Goal: Find specific page/section: Find specific page/section

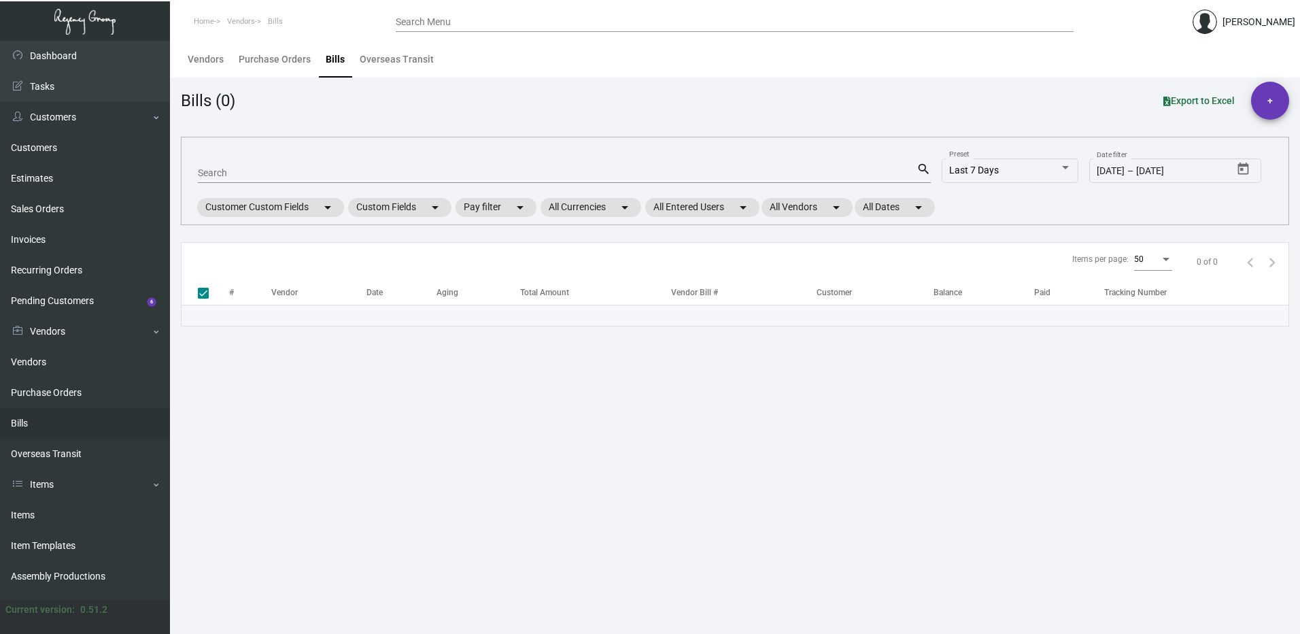
checkbox input "false"
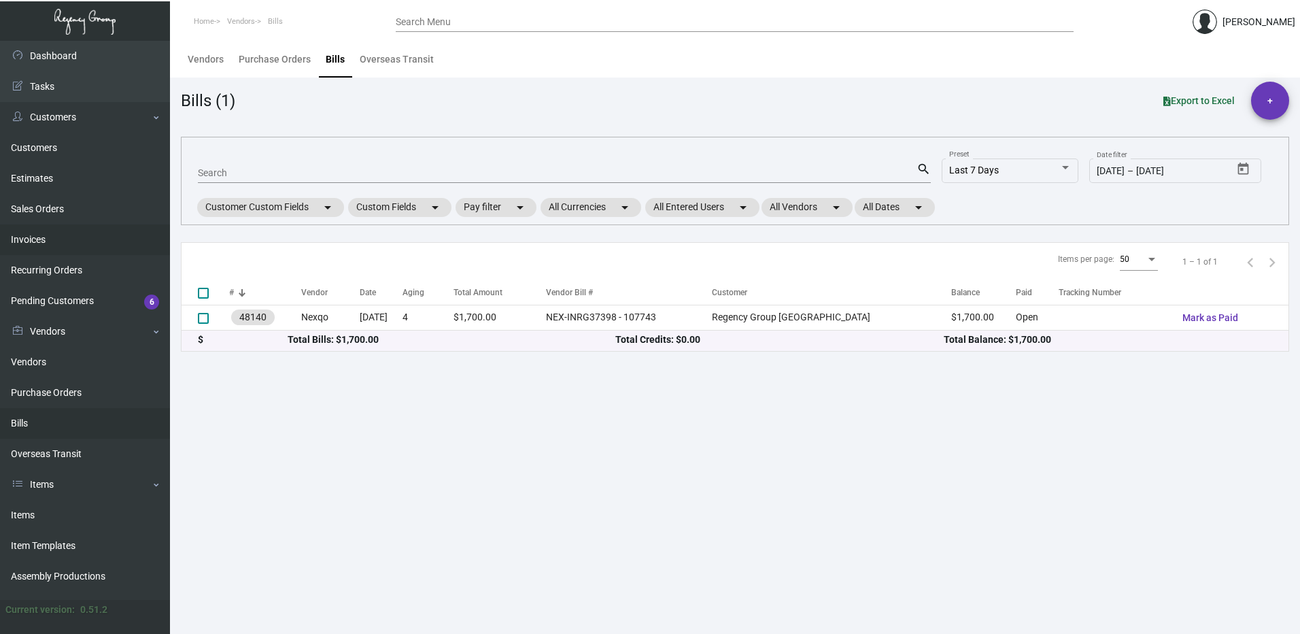
click at [50, 239] on link "Invoices" at bounding box center [85, 239] width 170 height 31
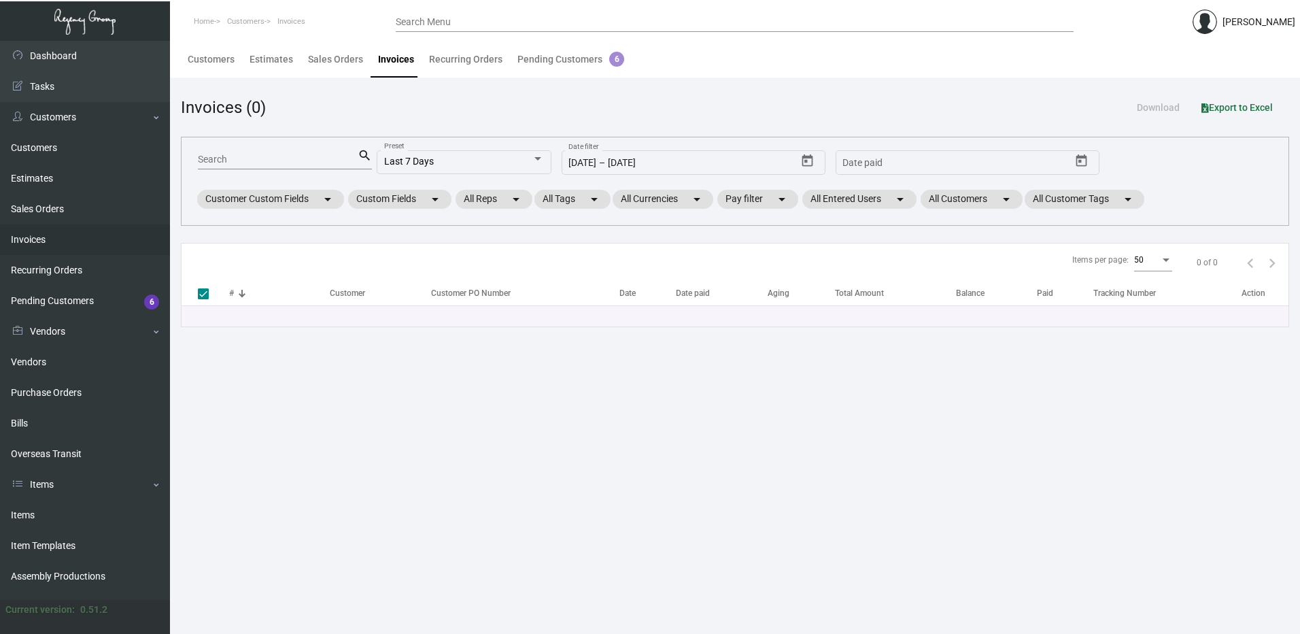
click at [229, 146] on mat-form-field "Search search" at bounding box center [287, 153] width 179 height 32
click at [231, 159] on input "Search" at bounding box center [278, 159] width 160 height 11
type input "artfarm"
click at [95, 234] on link "Invoices" at bounding box center [85, 239] width 170 height 31
click at [71, 156] on link "Customers" at bounding box center [85, 148] width 170 height 31
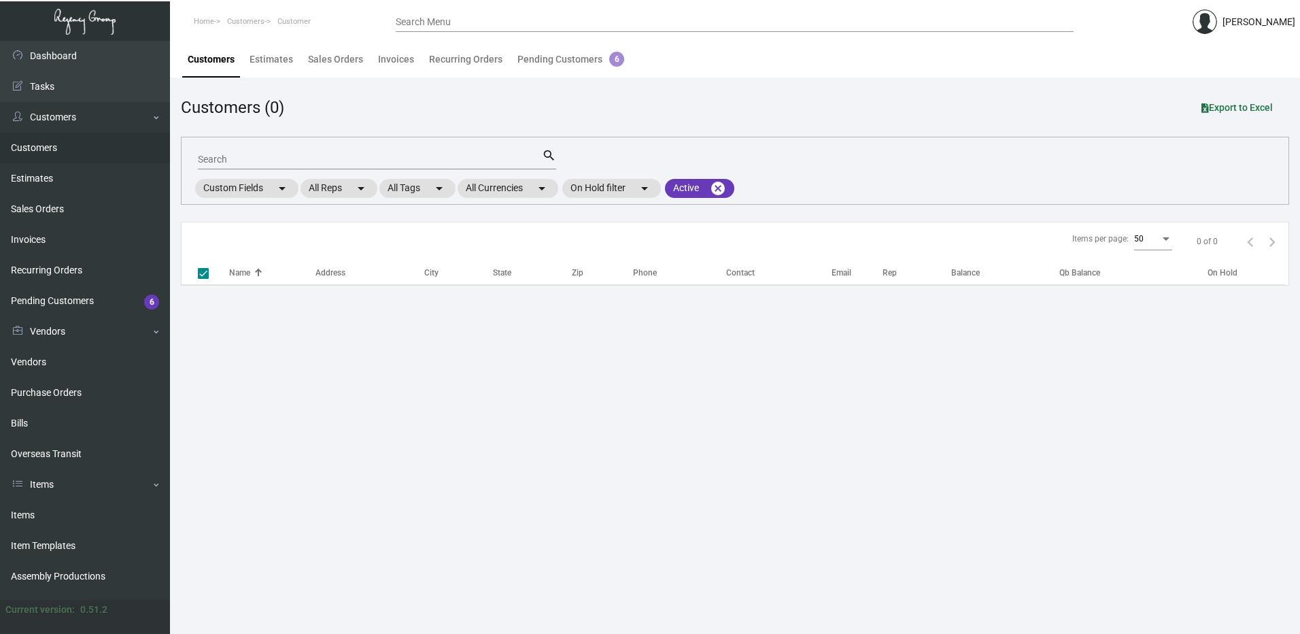
checkbox input "false"
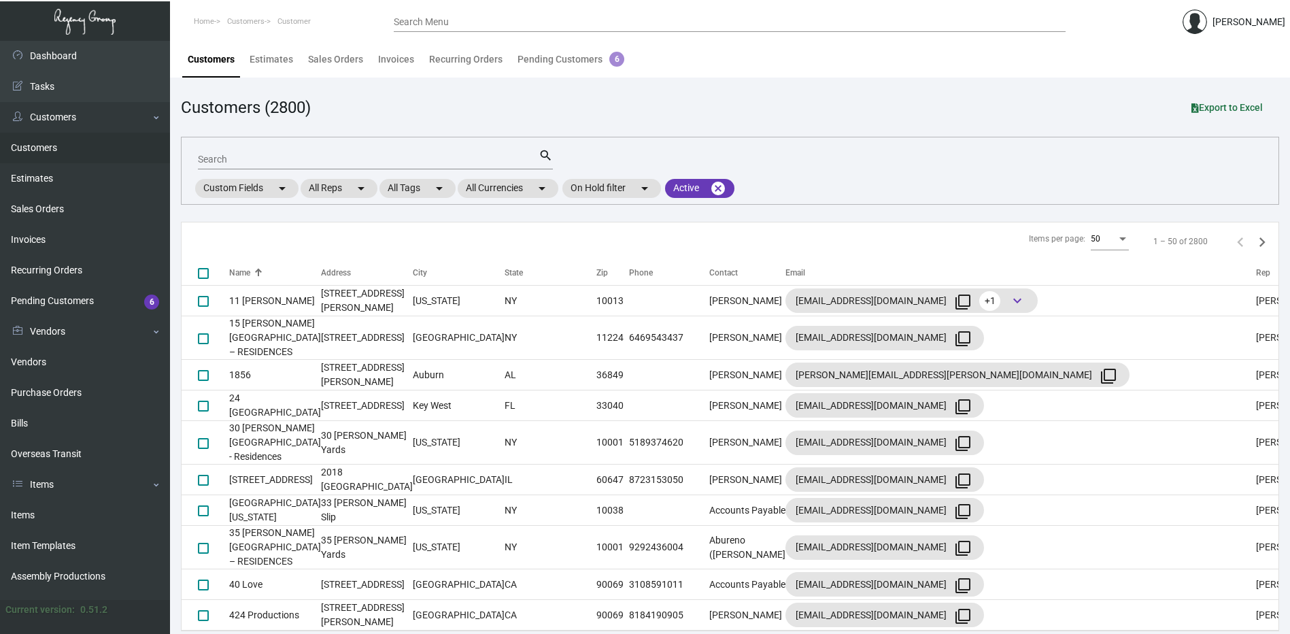
click at [284, 158] on input "Search" at bounding box center [368, 159] width 341 height 11
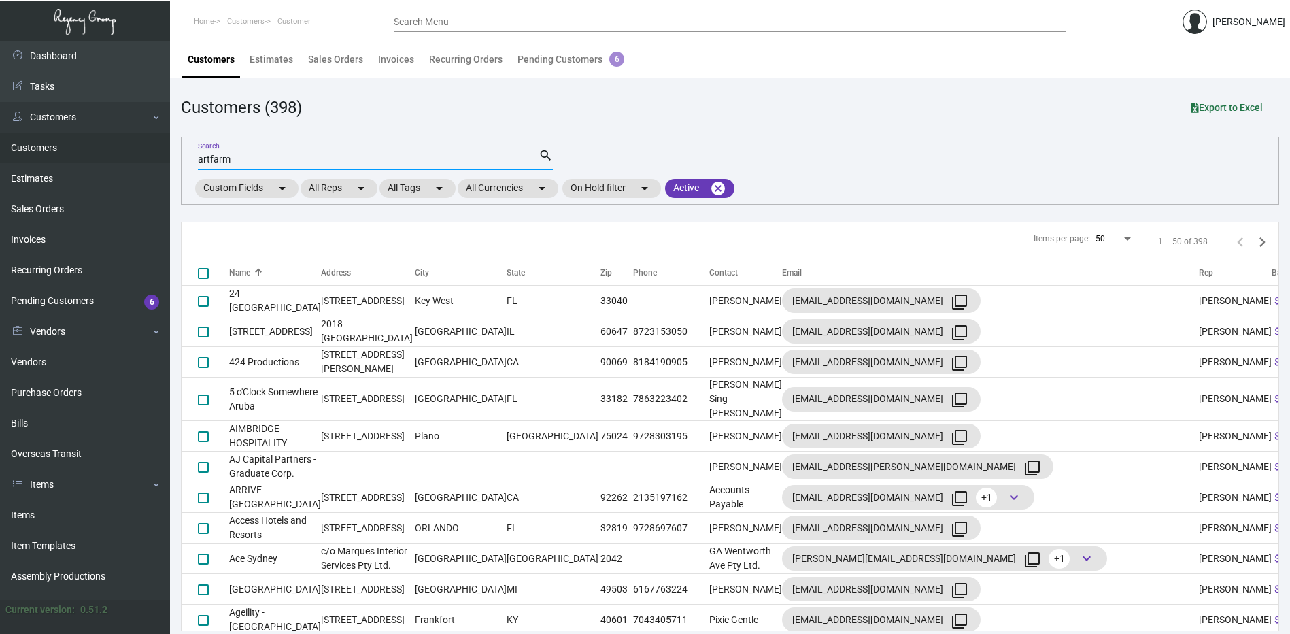
type input "artfarm"
checkbox input "true"
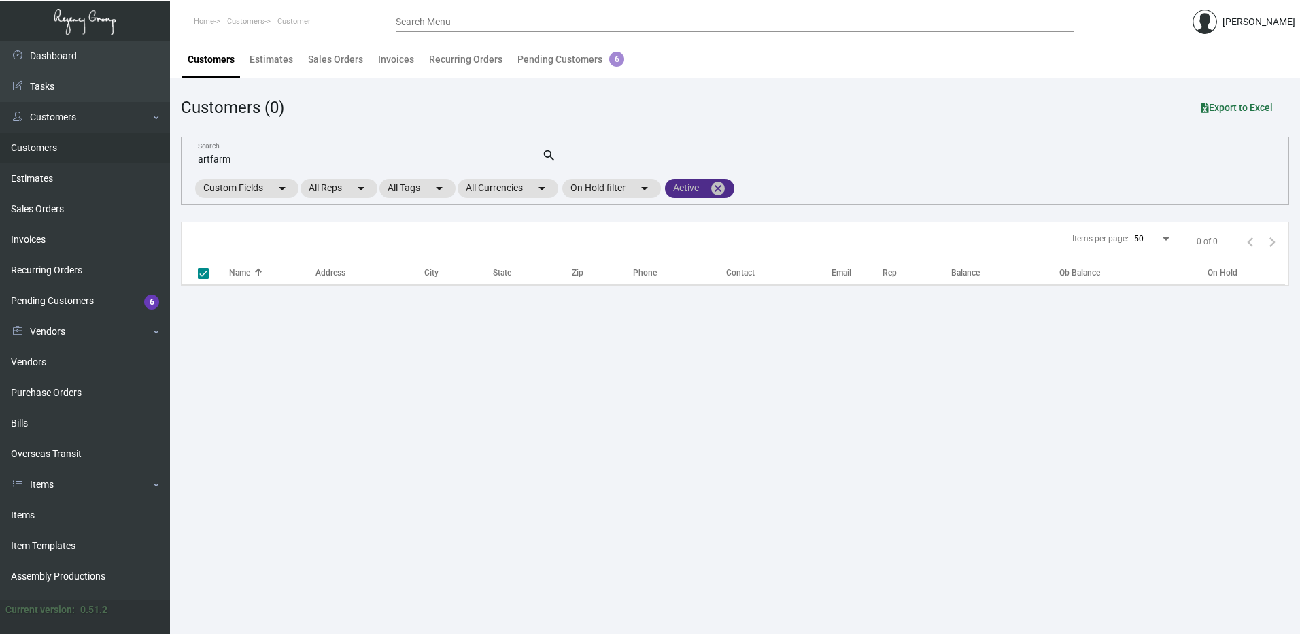
click at [726, 189] on mat-icon "cancel" at bounding box center [718, 188] width 16 height 16
click at [246, 162] on input "artfarm" at bounding box center [370, 159] width 344 height 11
checkbox input "false"
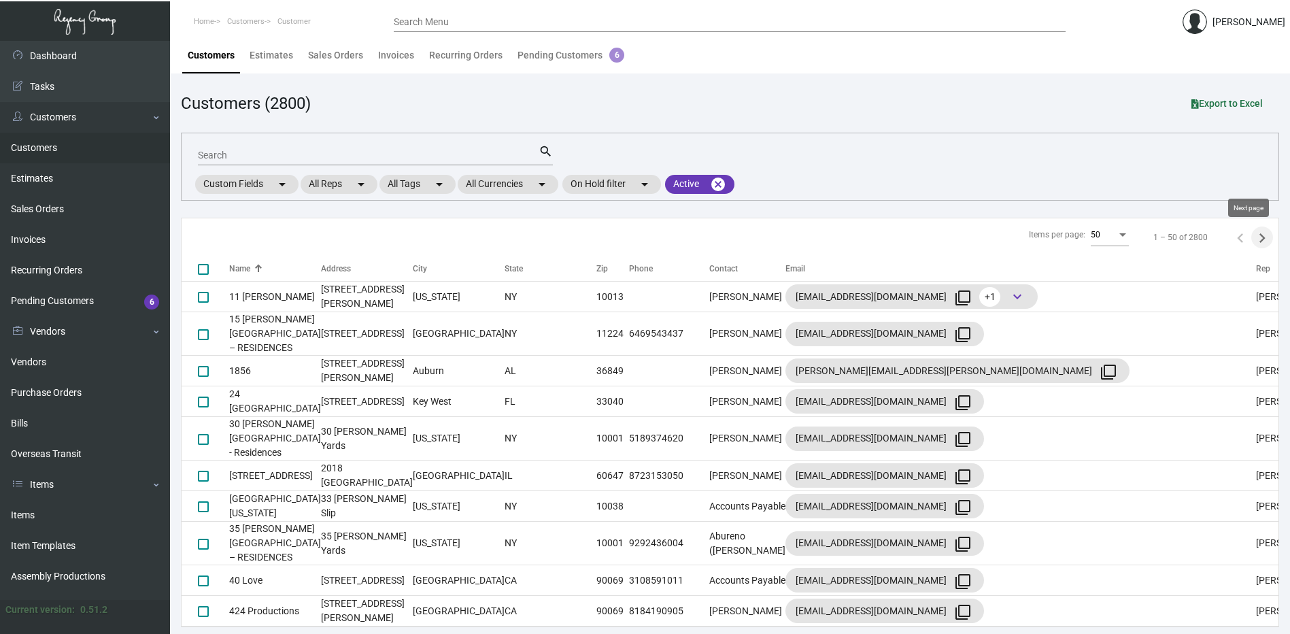
click at [1259, 235] on icon "Next page" at bounding box center [1262, 238] width 6 height 10
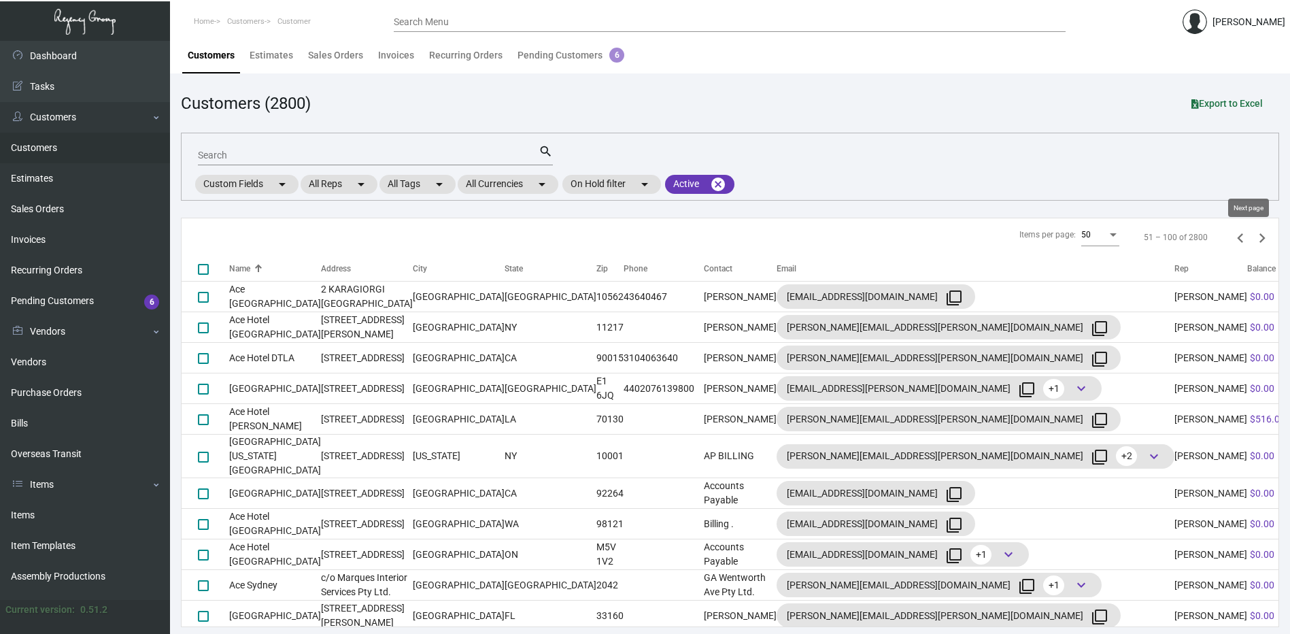
click at [1256, 238] on icon "Next page" at bounding box center [1262, 237] width 19 height 19
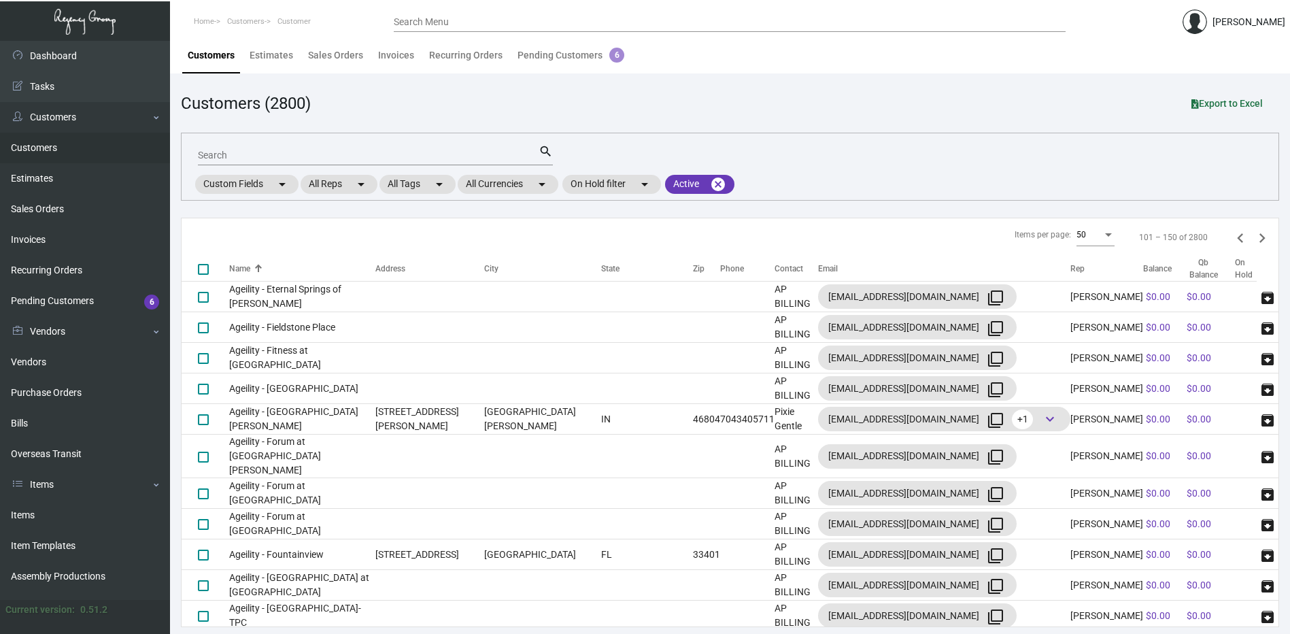
click at [1256, 238] on icon "Next page" at bounding box center [1262, 237] width 19 height 19
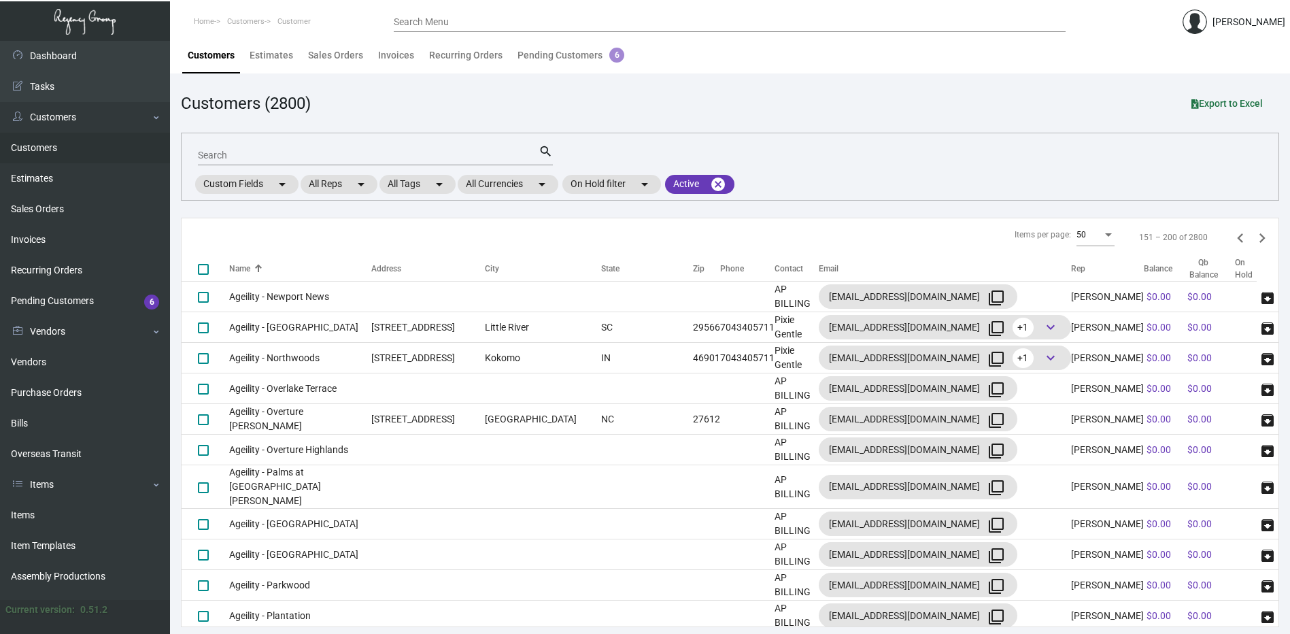
click at [1256, 238] on icon "Next page" at bounding box center [1262, 237] width 19 height 19
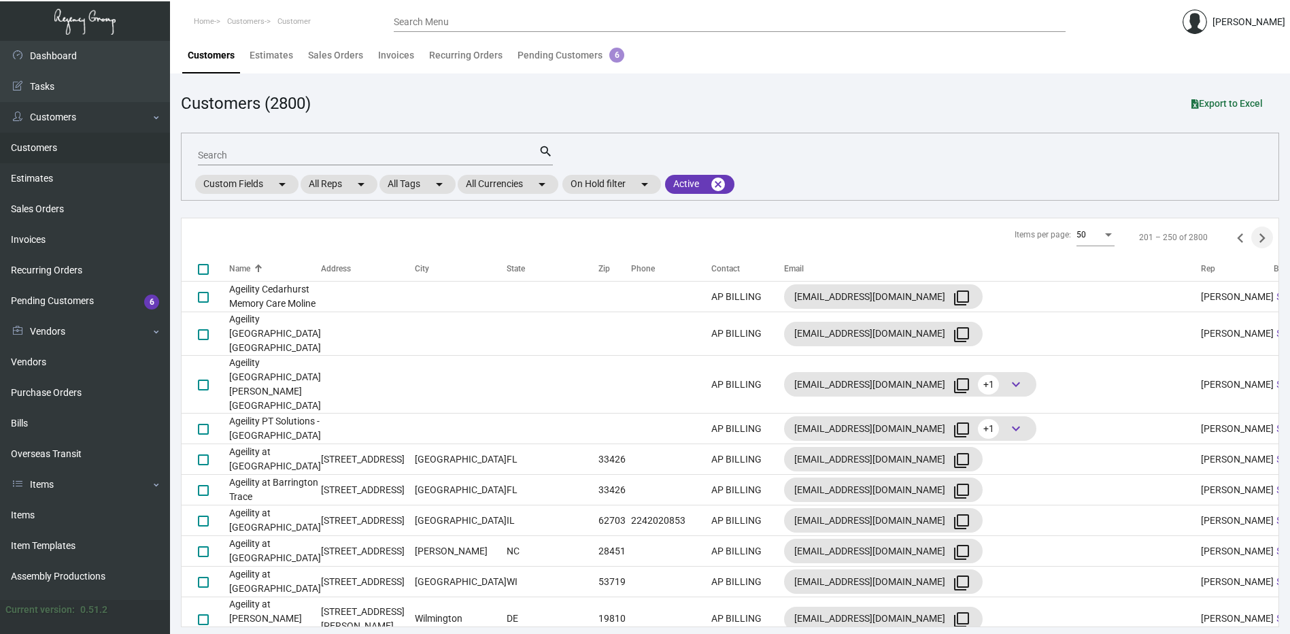
click at [1256, 238] on icon "Next page" at bounding box center [1262, 237] width 19 height 19
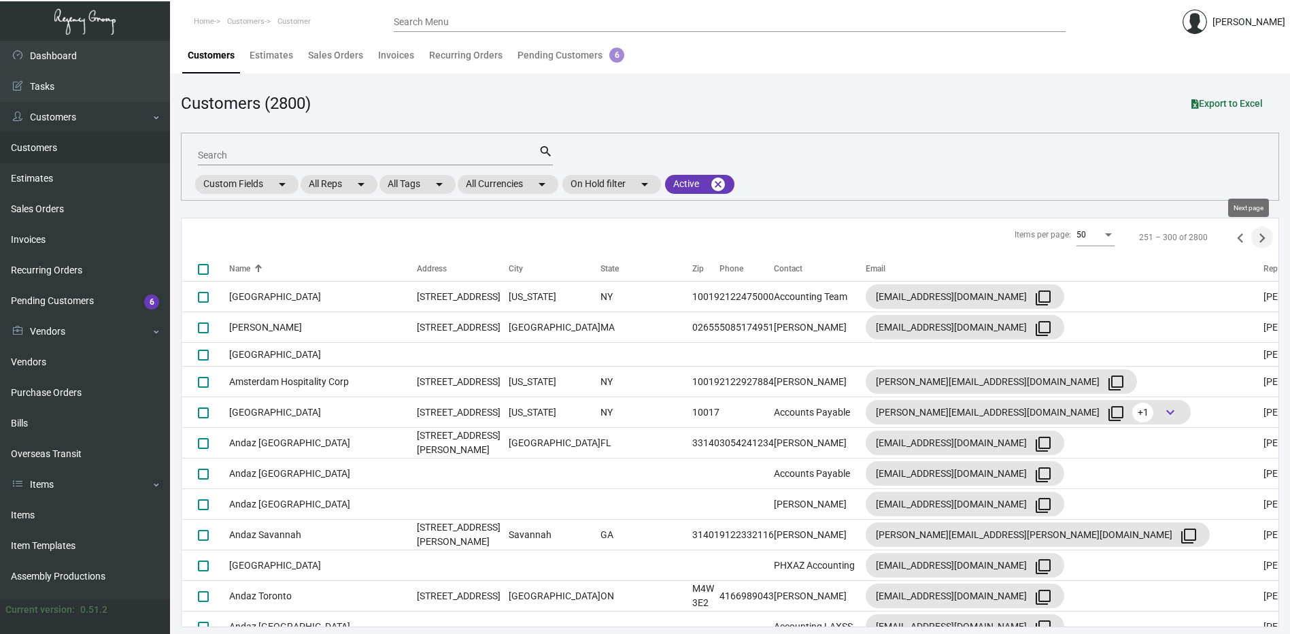
click at [1253, 239] on icon "Next page" at bounding box center [1262, 237] width 19 height 19
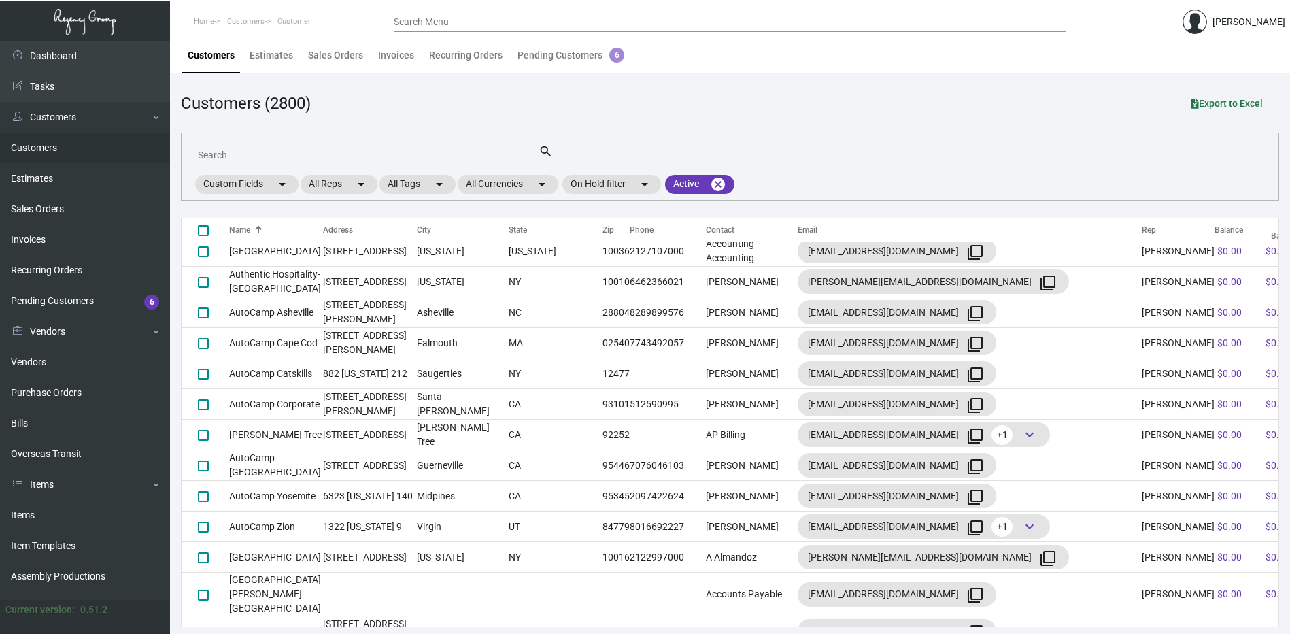
scroll to position [136, 0]
